Goal: Obtain resource: Download file/media

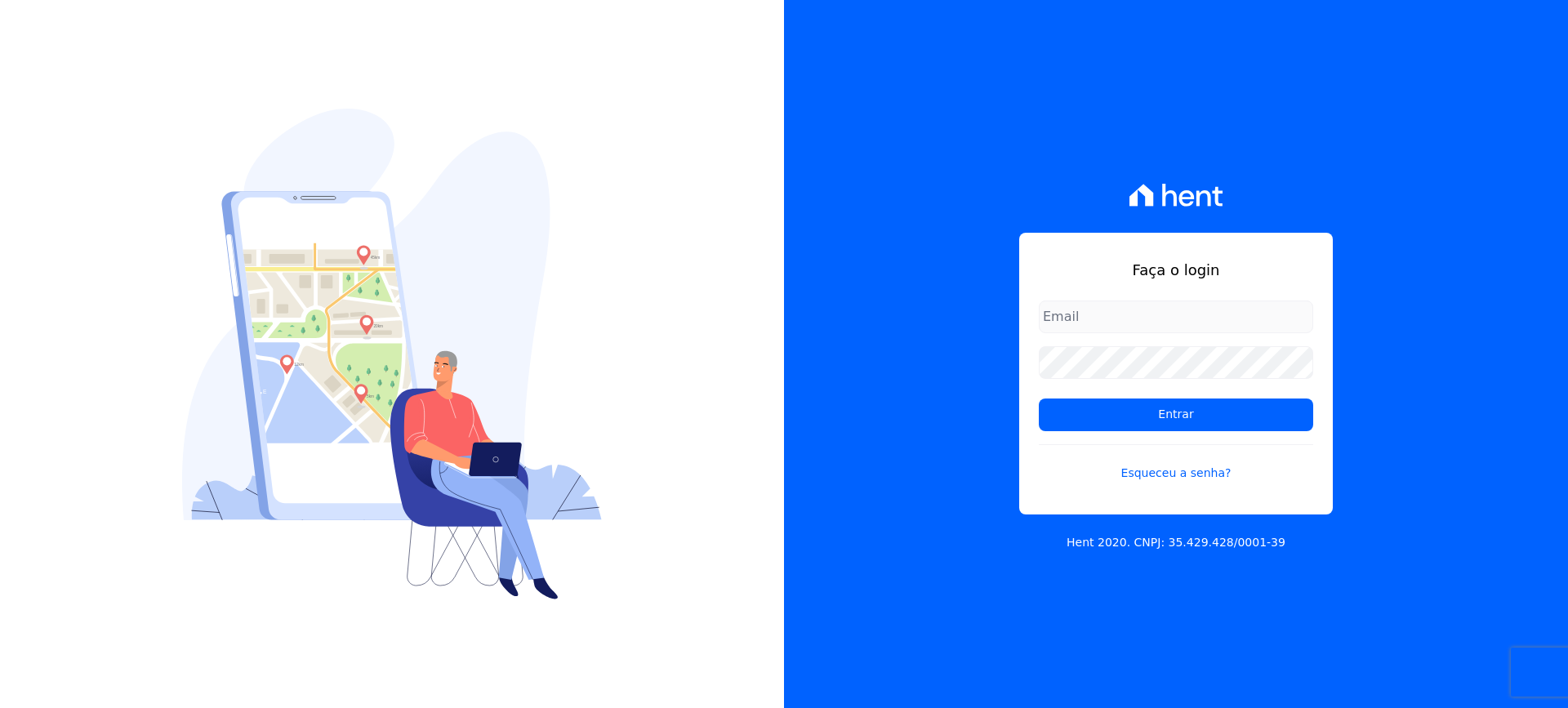
click at [1119, 316] on input "email" at bounding box center [1176, 316] width 274 height 33
click at [1226, 318] on input "[EMAIL_ADDRESS][DOMAIN_NAME]" at bounding box center [1176, 316] width 274 height 33
type input "[EMAIL_ADDRESS][DOMAIN_NAME]"
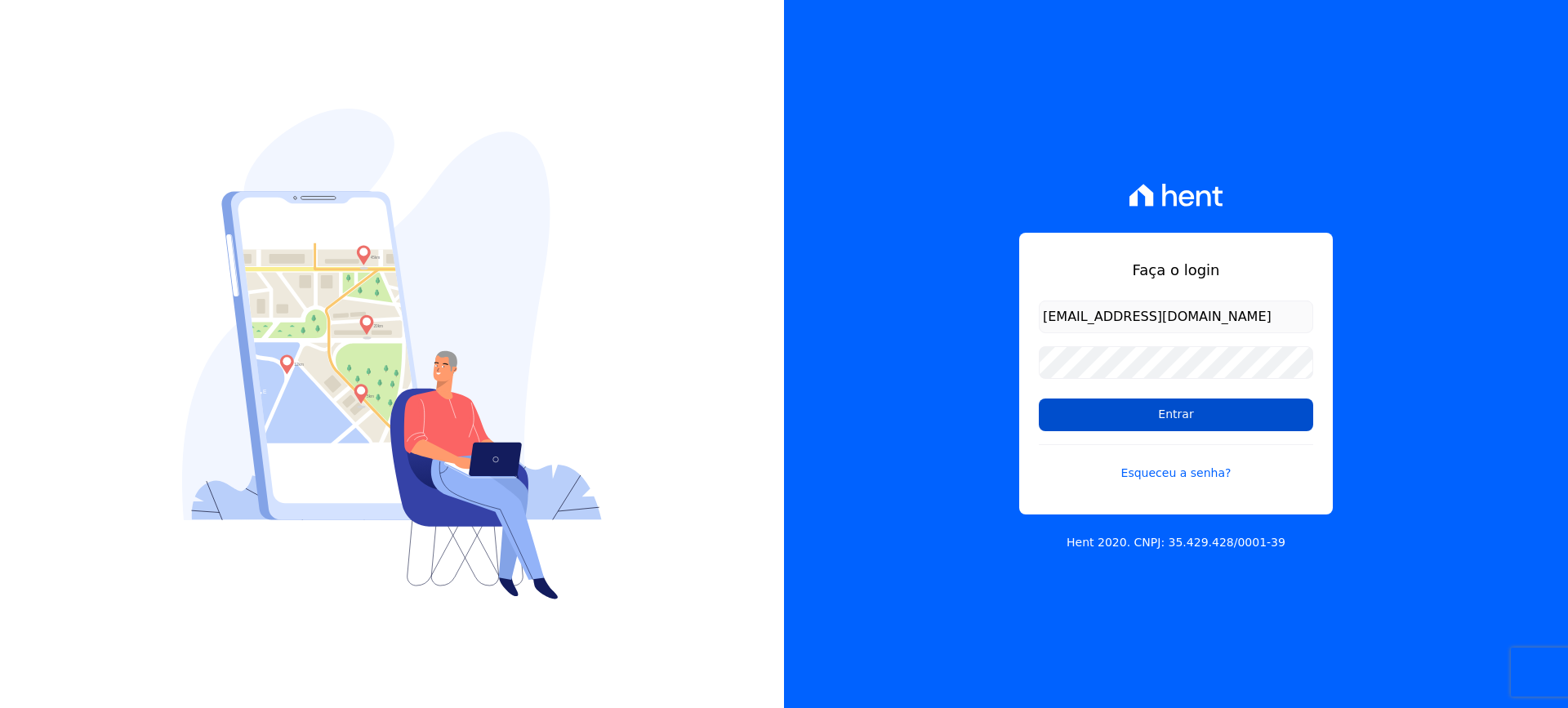
drag, startPoint x: 1173, startPoint y: 410, endPoint x: 1079, endPoint y: 432, distance: 96.5
click at [1175, 410] on input "Entrar" at bounding box center [1176, 415] width 274 height 33
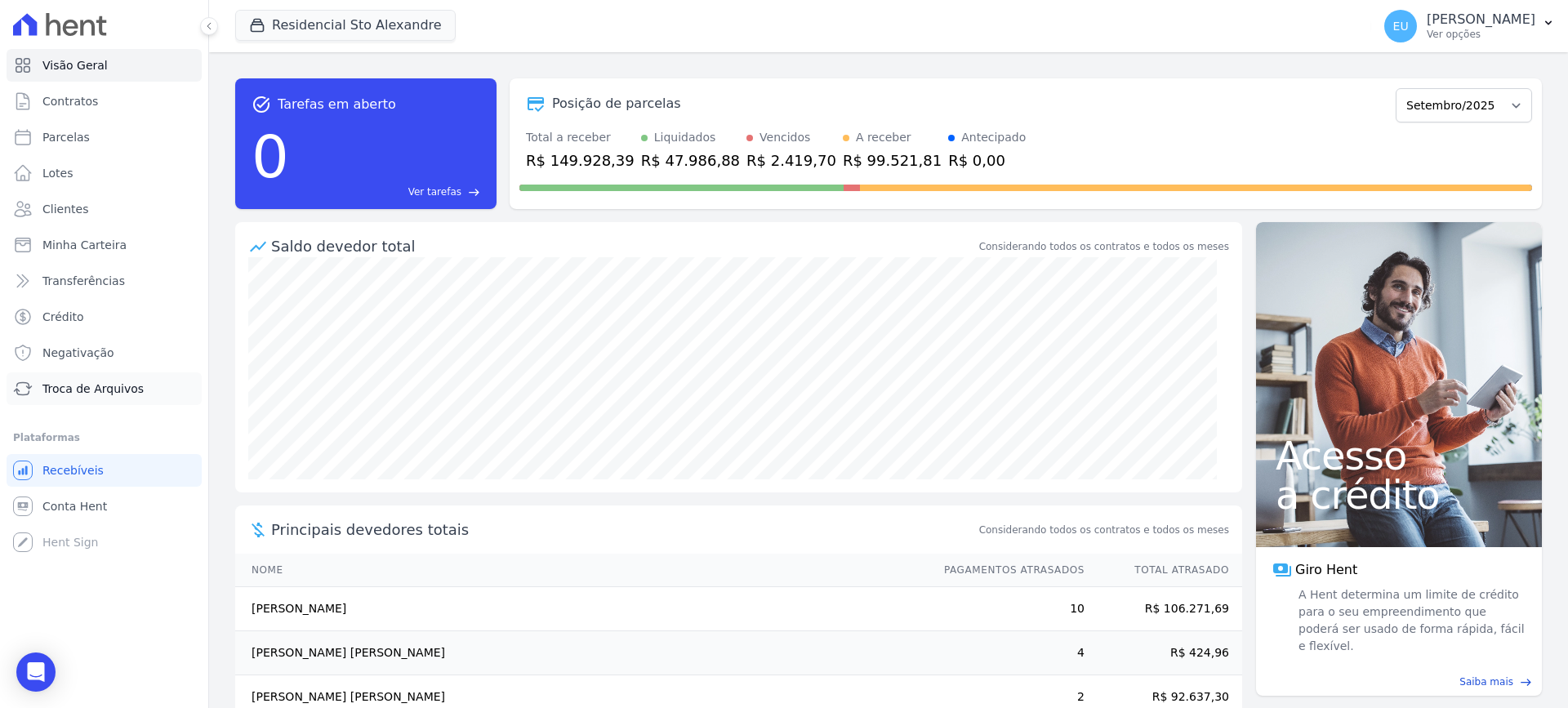
click at [97, 384] on span "Troca de Arquivos" at bounding box center [93, 388] width 102 height 16
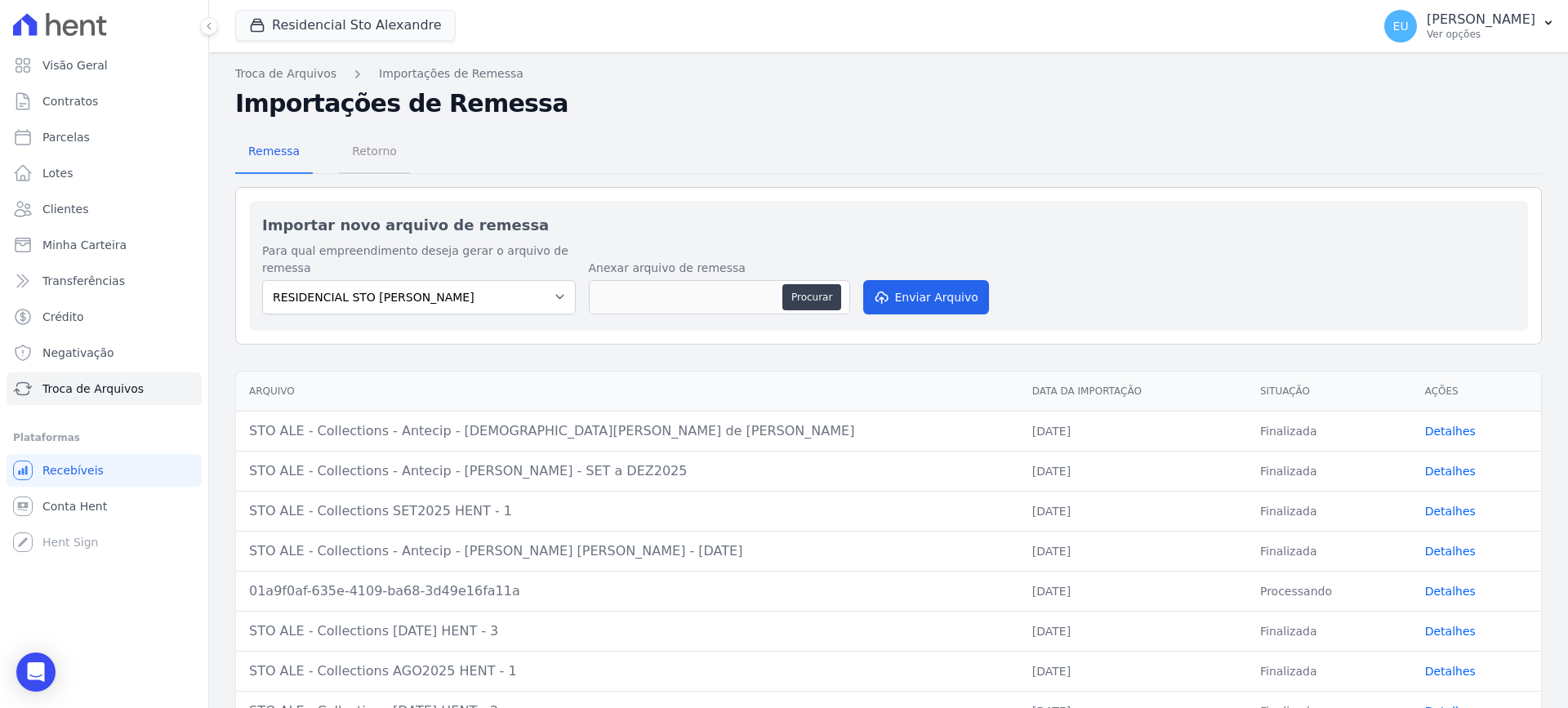
click at [361, 144] on span "Retorno" at bounding box center [374, 150] width 65 height 33
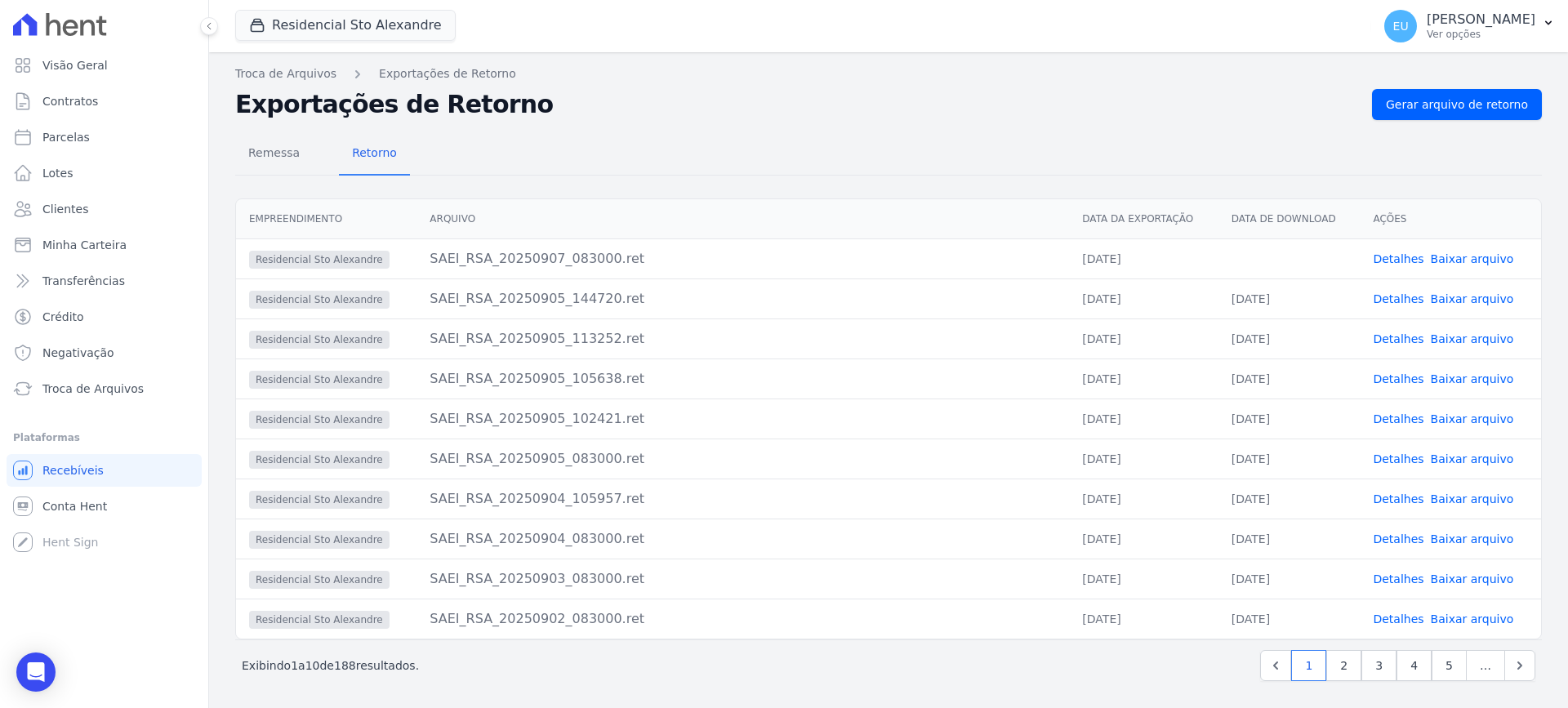
click at [1389, 258] on link "Detalhes" at bounding box center [1397, 258] width 50 height 13
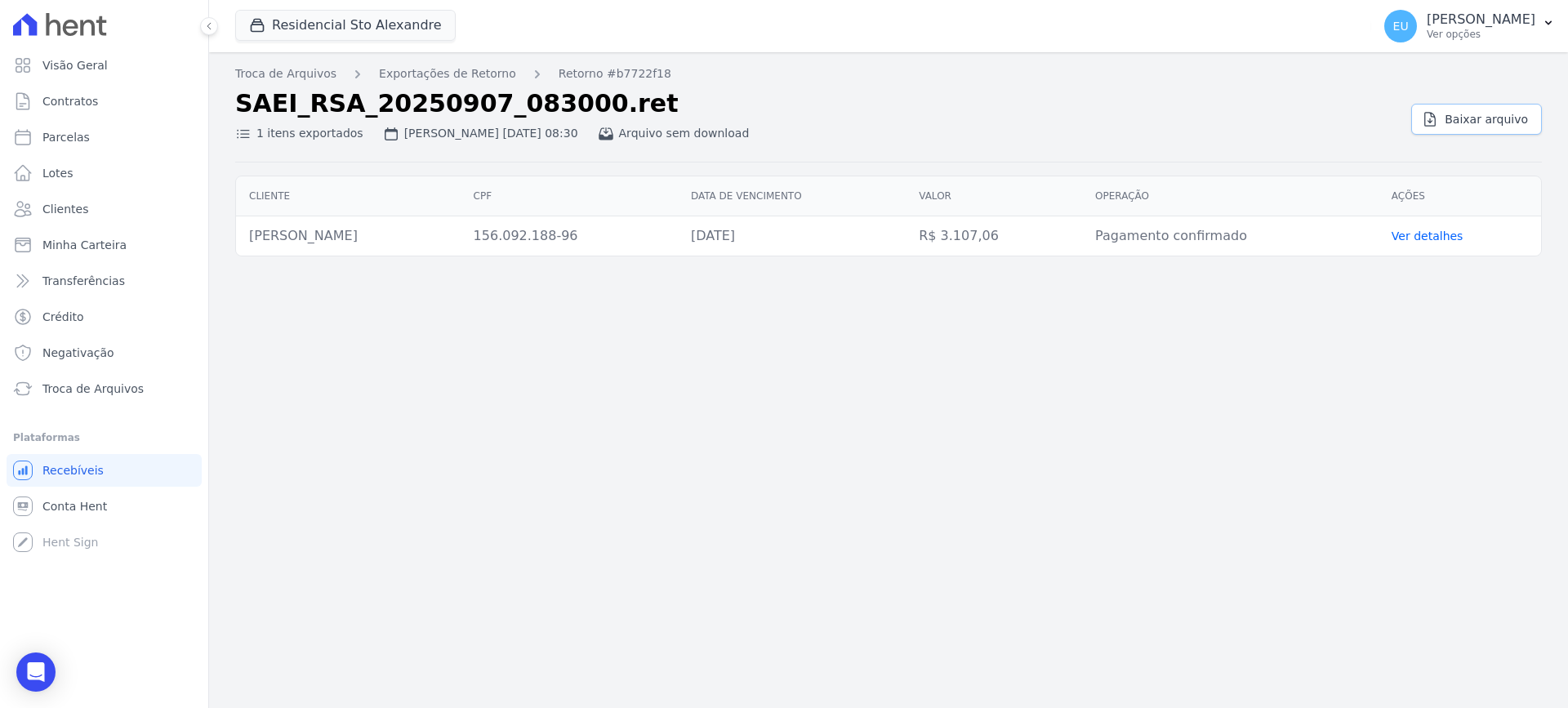
click at [1482, 119] on span "Baixar arquivo" at bounding box center [1487, 119] width 83 height 16
click at [405, 72] on link "Exportações de Retorno" at bounding box center [447, 73] width 137 height 17
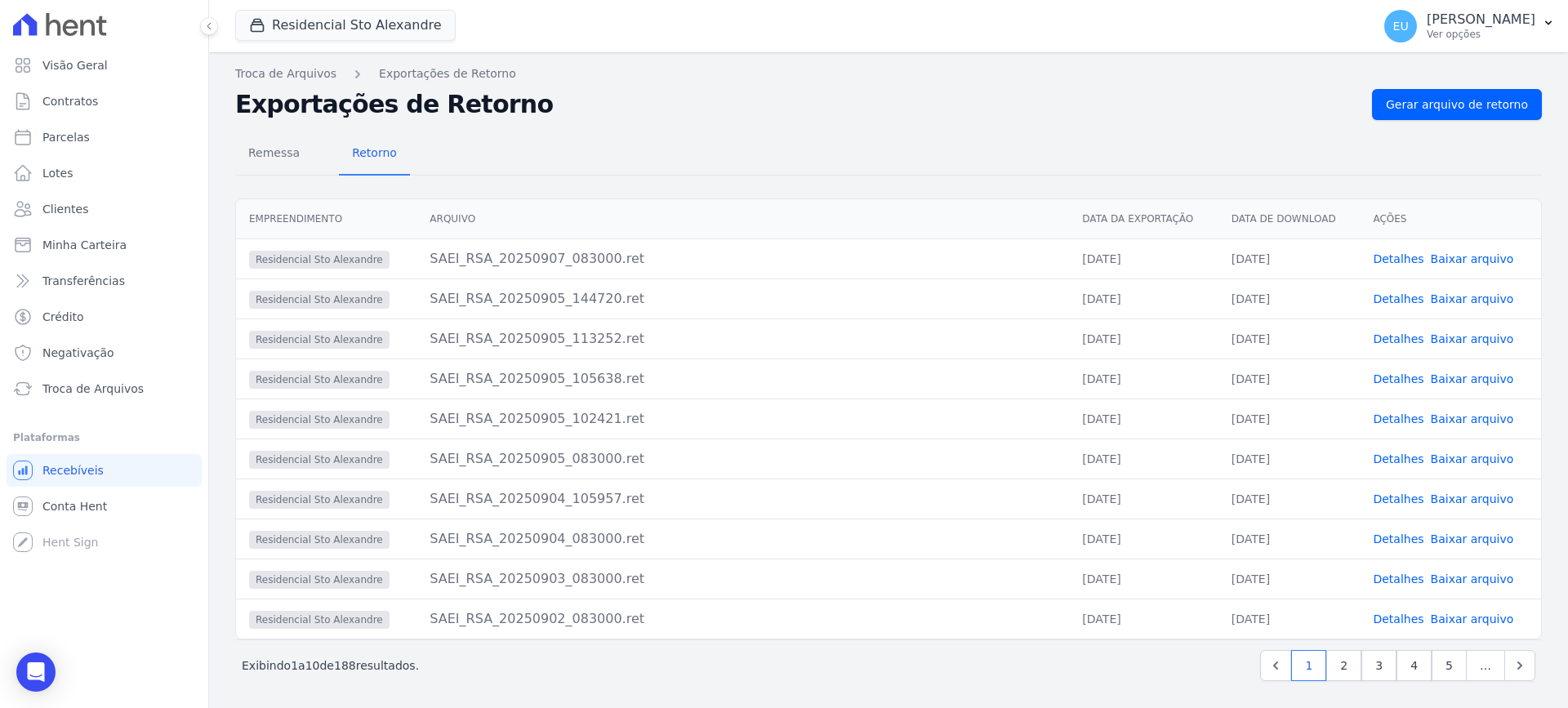
click at [1388, 257] on link "Detalhes" at bounding box center [1397, 258] width 50 height 13
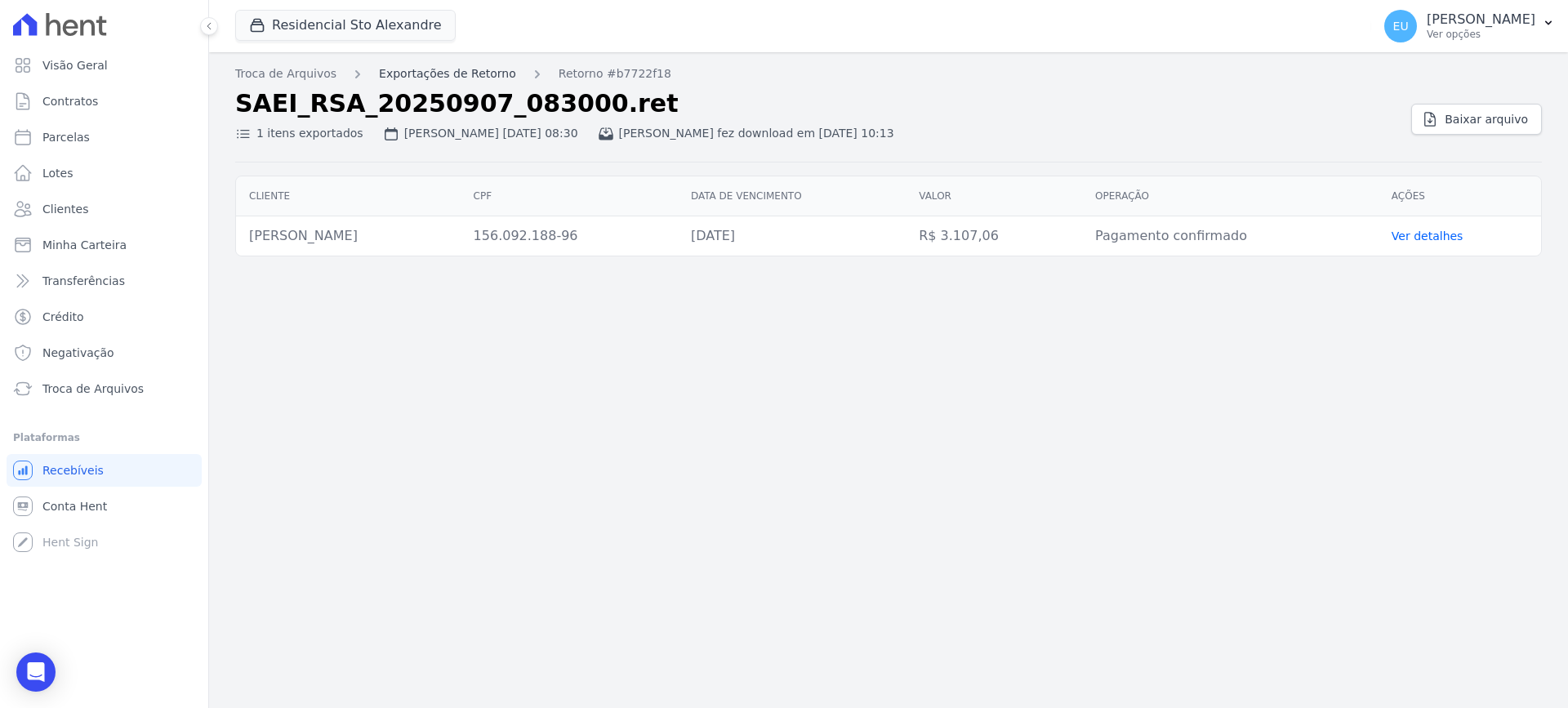
click at [409, 72] on link "Exportações de Retorno" at bounding box center [447, 73] width 137 height 17
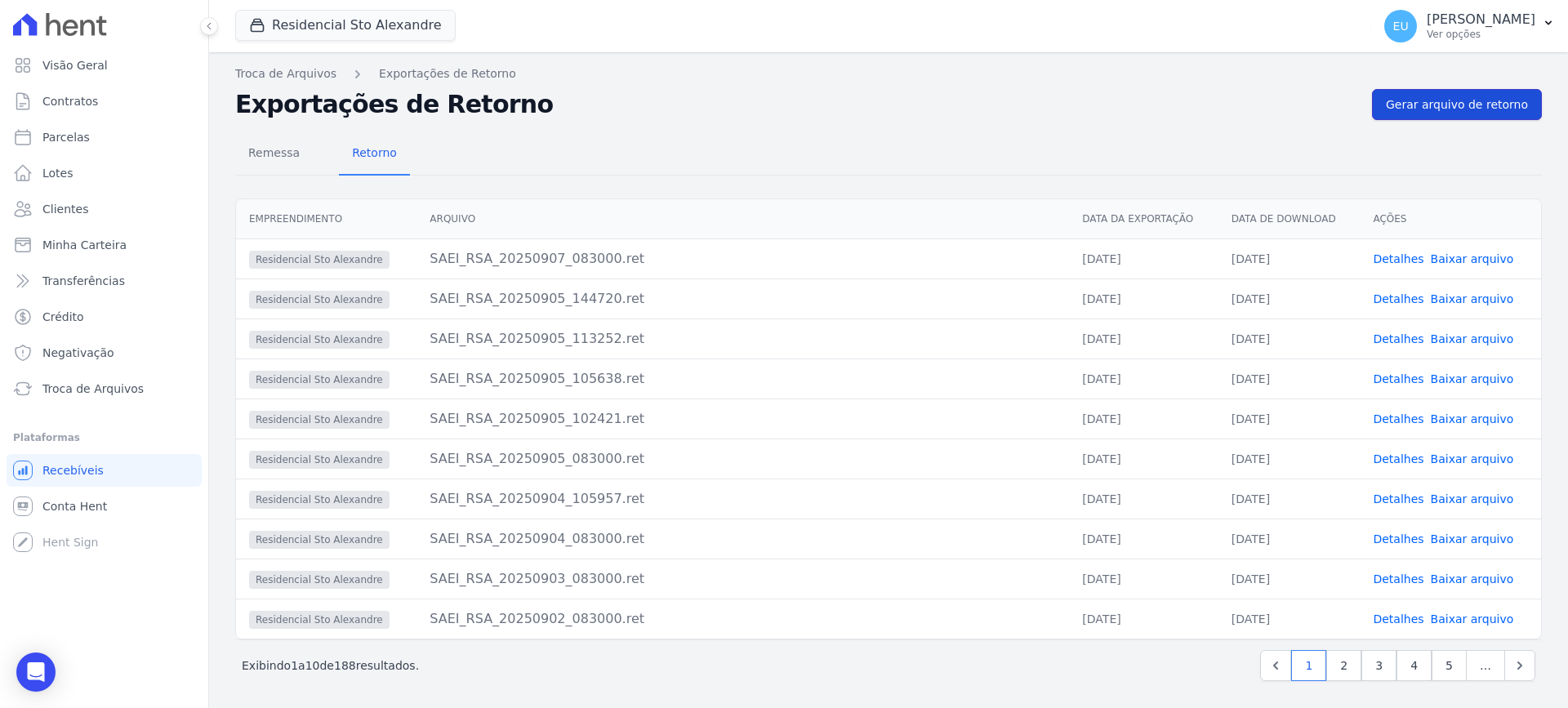
click at [1447, 102] on span "Gerar arquivo de retorno" at bounding box center [1457, 104] width 142 height 16
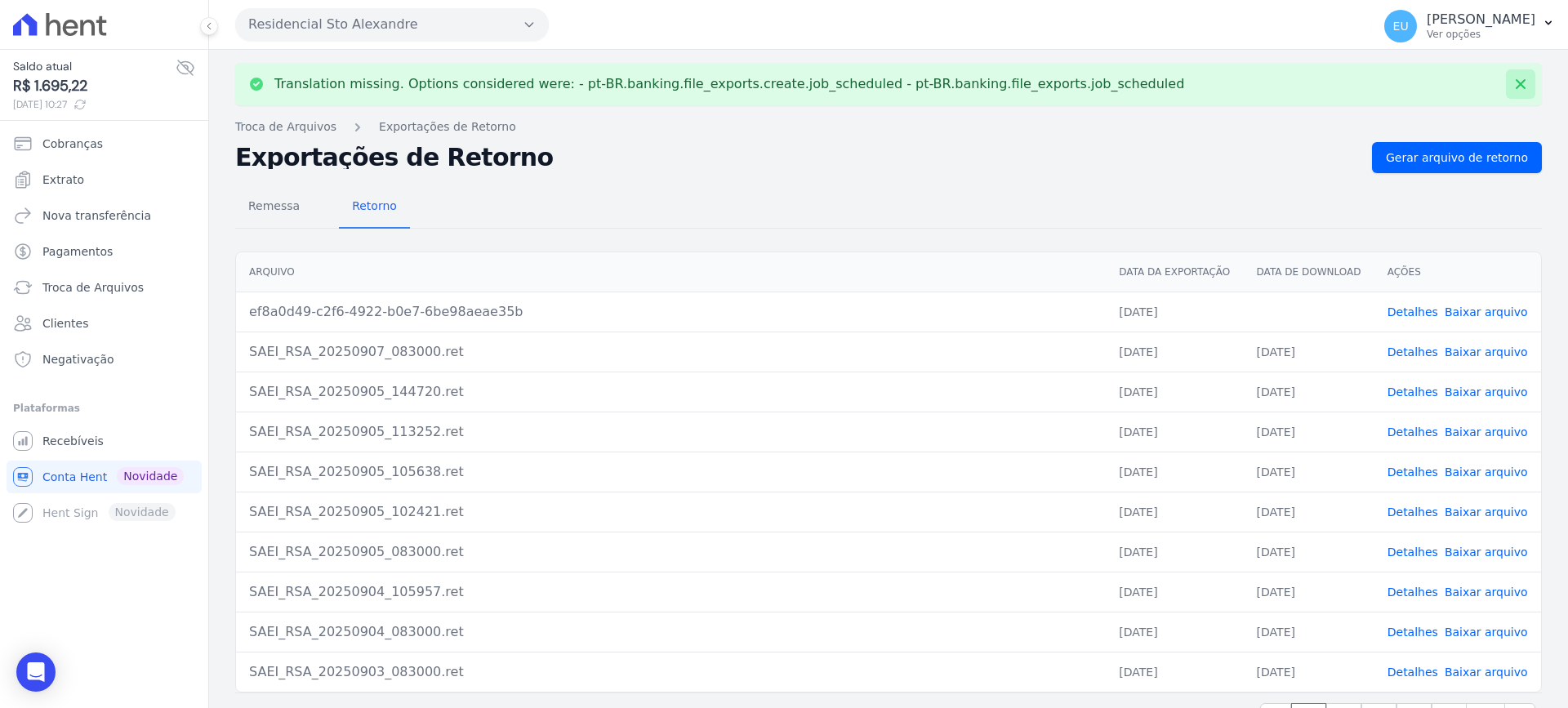
click at [1513, 80] on icon at bounding box center [1520, 84] width 16 height 16
